Goal: Task Accomplishment & Management: Use online tool/utility

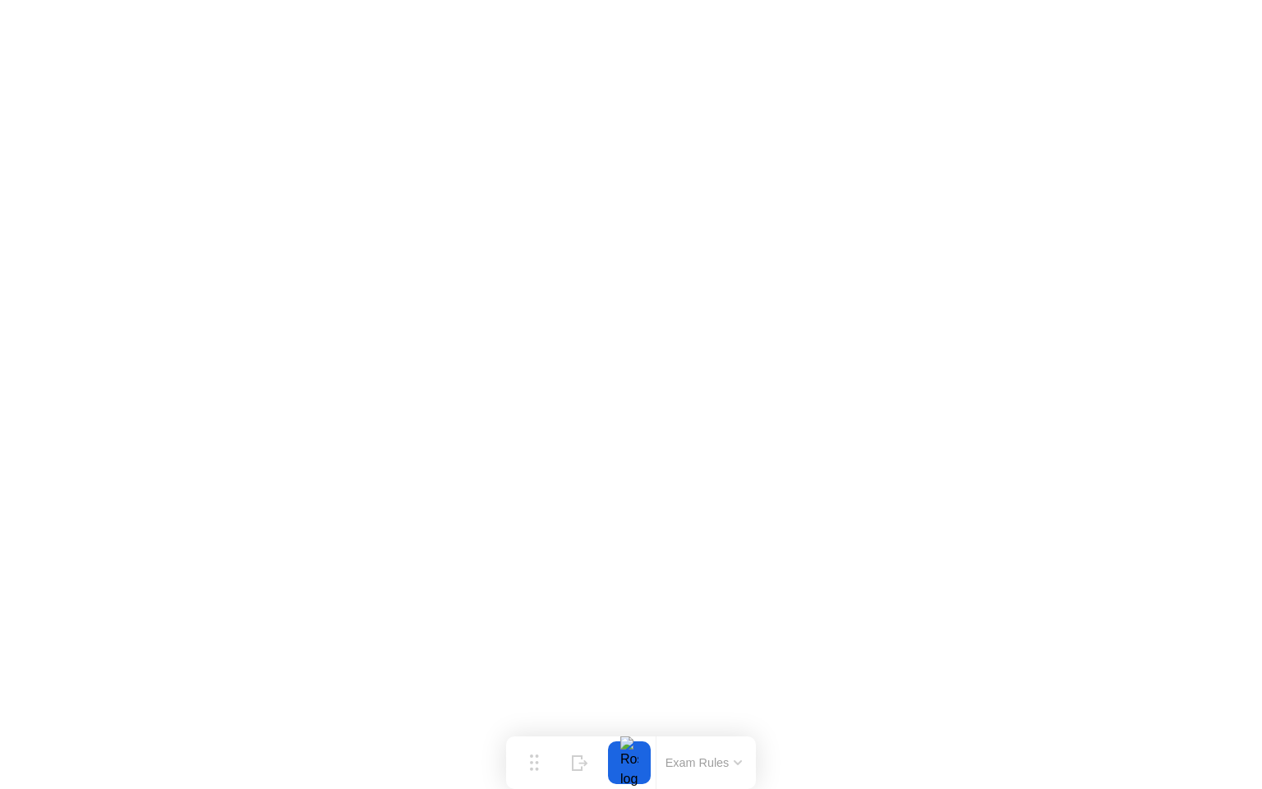
click at [717, 759] on button "Exam Rules" at bounding box center [704, 762] width 87 height 15
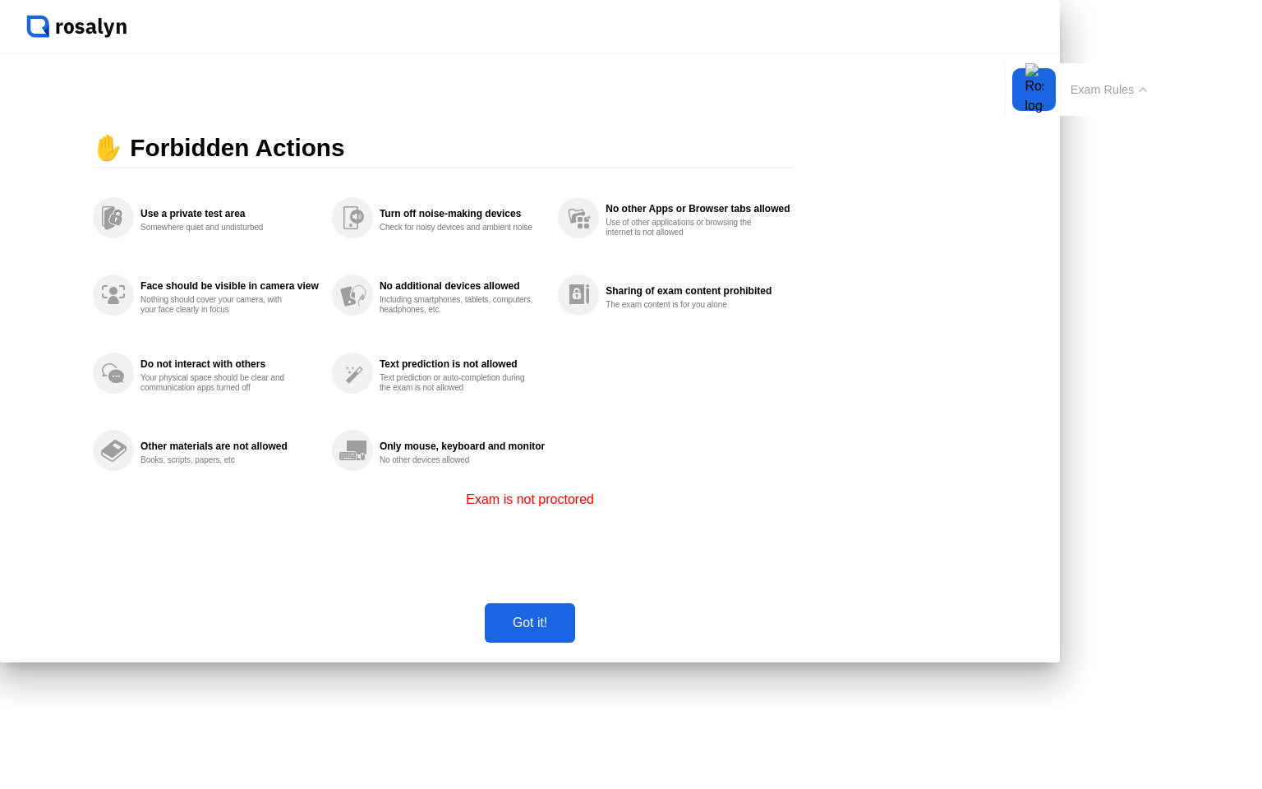
click at [570, 630] on div "Got it!" at bounding box center [530, 623] width 81 height 15
